Goal: Task Accomplishment & Management: Use online tool/utility

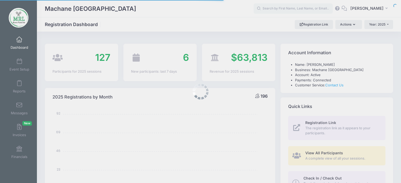
select select
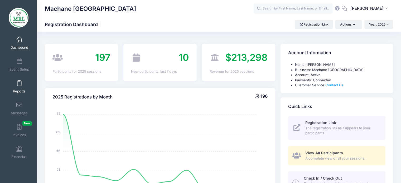
click at [19, 87] on link "Reports" at bounding box center [19, 86] width 25 height 18
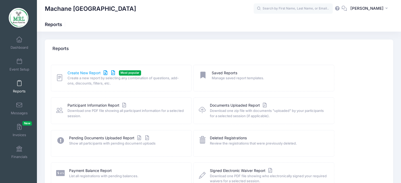
click at [91, 73] on link "Create New Report" at bounding box center [91, 73] width 49 height 6
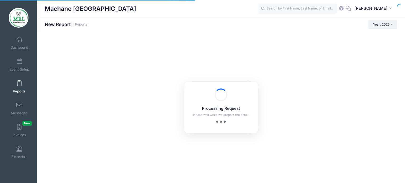
checkbox input "true"
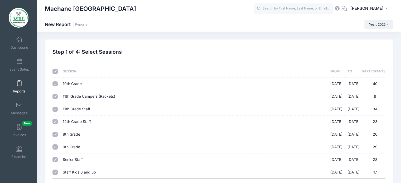
click at [56, 72] on input "checkbox" at bounding box center [54, 71] width 5 height 5
checkbox input "false"
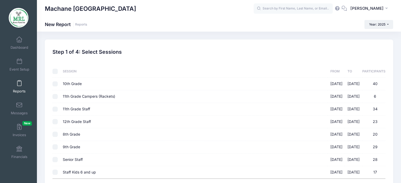
checkbox input "false"
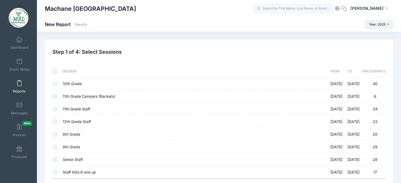
click at [55, 82] on input "10th Grade 08/14/2025 - 08/28/2025 40" at bounding box center [54, 83] width 5 height 5
checkbox input "true"
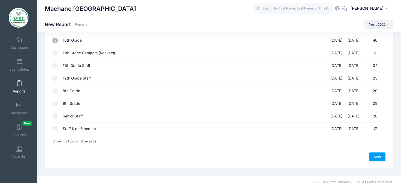
scroll to position [45, 0]
click at [375, 155] on link "Next" at bounding box center [377, 155] width 16 height 9
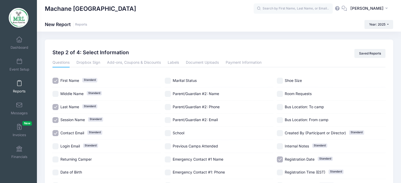
click at [56, 120] on input "Session Name Standard" at bounding box center [55, 120] width 6 height 6
checkbox input "false"
click at [55, 130] on input "Contact Email Standard" at bounding box center [55, 133] width 6 height 6
checkbox input "false"
click at [280, 157] on input "Registration Date Standard" at bounding box center [280, 159] width 6 height 6
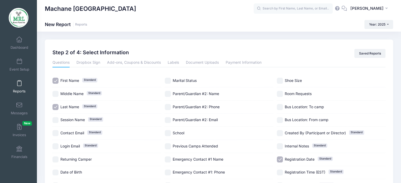
checkbox input "false"
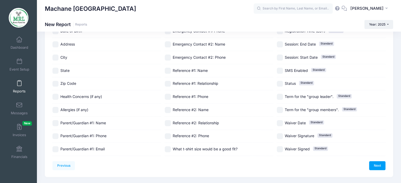
scroll to position [138, 0]
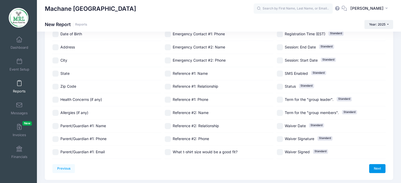
click at [377, 168] on link "Next" at bounding box center [377, 168] width 16 height 9
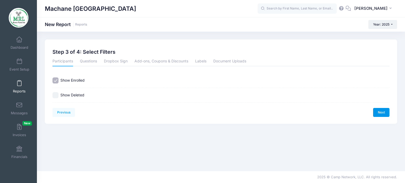
click at [380, 115] on link "Next" at bounding box center [381, 112] width 16 height 9
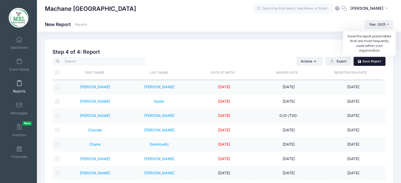
click at [376, 61] on link "Save Report" at bounding box center [369, 61] width 32 height 9
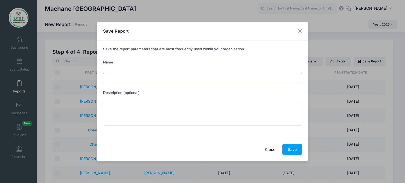
click at [170, 82] on input "Name" at bounding box center [202, 78] width 199 height 11
type input "shiur tc labels"
click at [296, 148] on button "Save" at bounding box center [291, 149] width 19 height 11
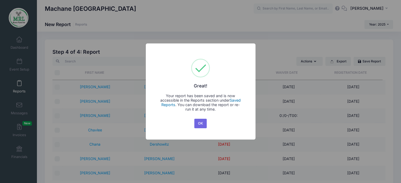
click at [237, 101] on link "Saved Reports" at bounding box center [201, 102] width 80 height 9
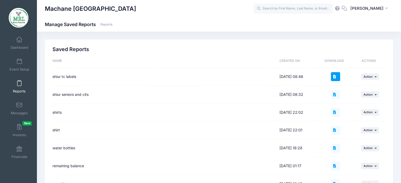
click at [336, 78] on icon at bounding box center [335, 76] width 4 height 3
